Goal: Check status: Check status

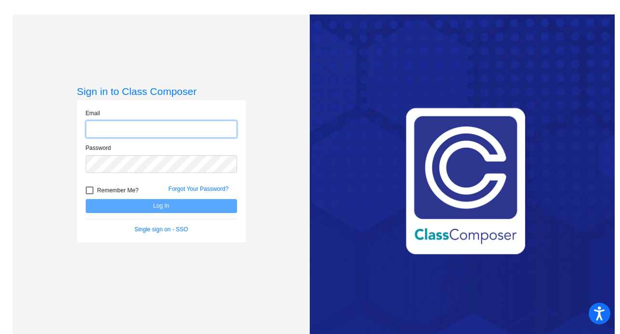
type input "[EMAIL_ADDRESS][DOMAIN_NAME]"
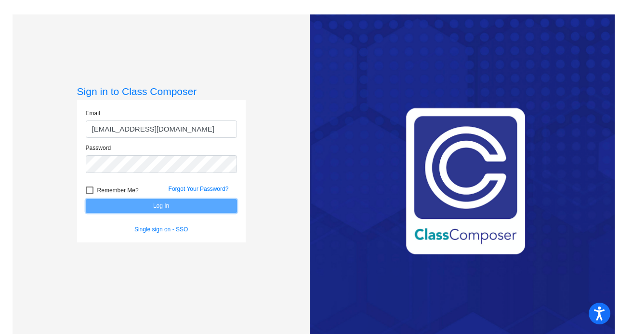
click at [128, 207] on button "Log In" at bounding box center [161, 206] width 151 height 14
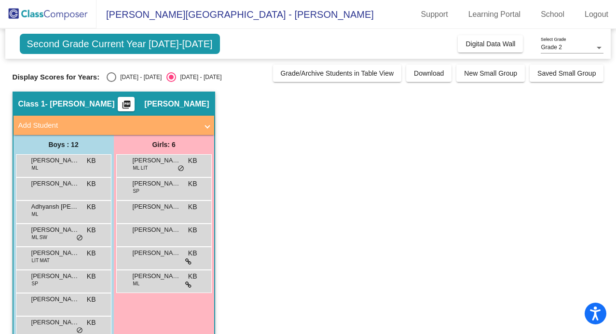
click at [107, 76] on div "Select an option" at bounding box center [112, 77] width 10 height 10
click at [111, 82] on input "[DATE] - [DATE]" at bounding box center [111, 82] width 0 height 0
radio input "true"
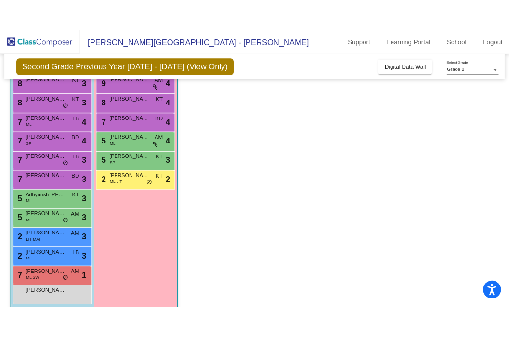
scroll to position [103, 0]
